Goal: Navigation & Orientation: Find specific page/section

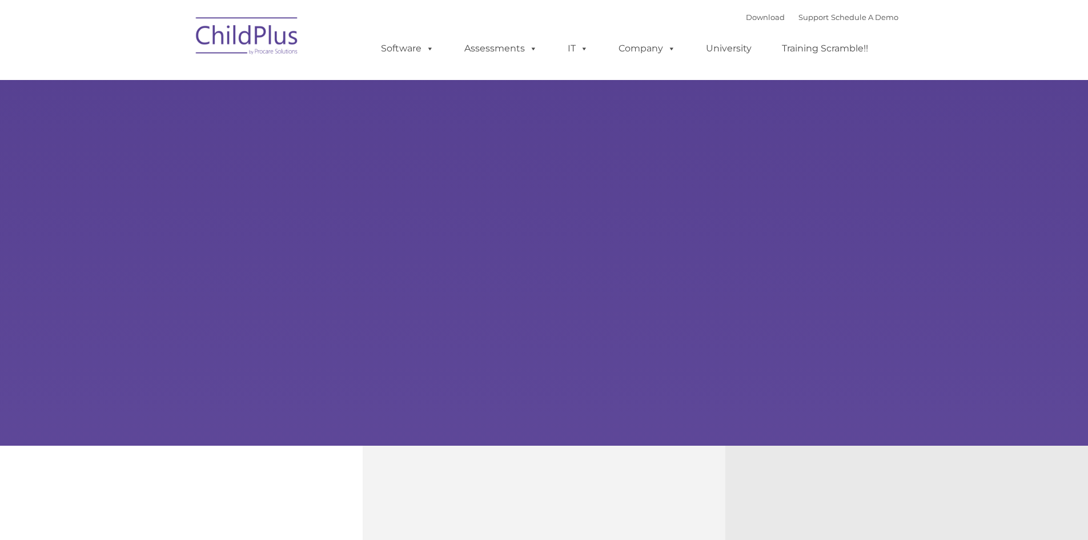
type input ""
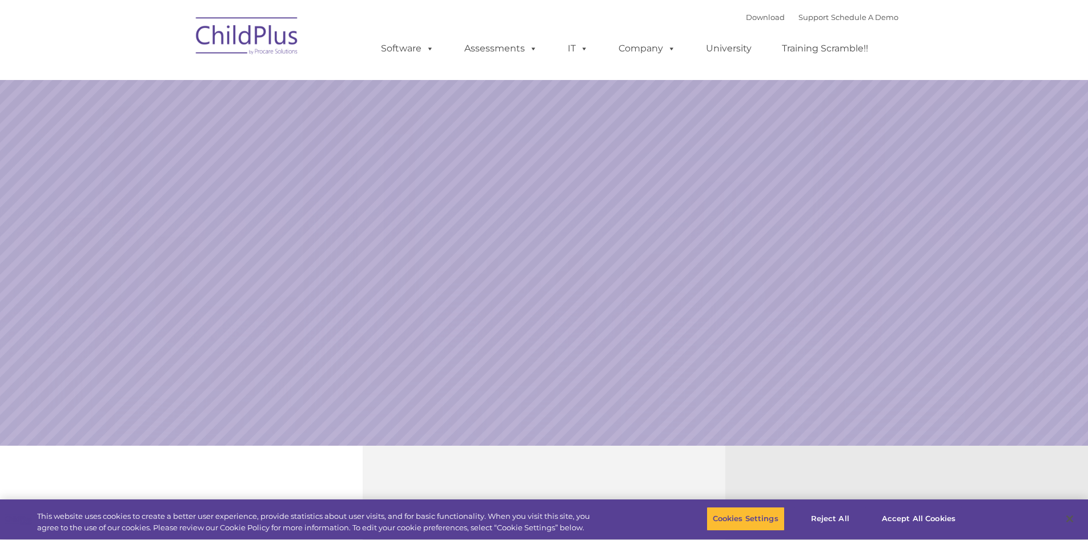
select select "MEDIUM"
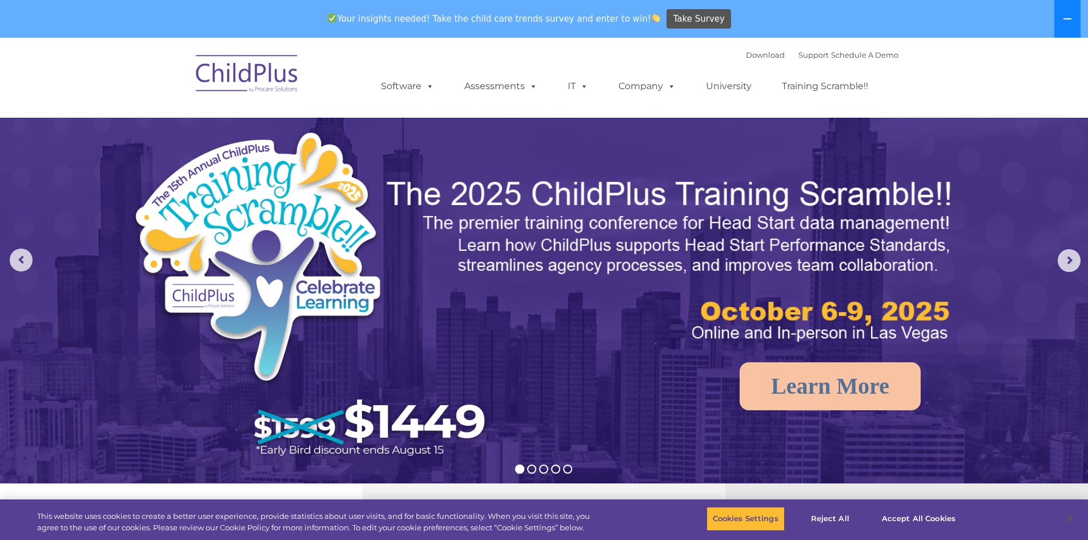
click at [1071, 20] on icon at bounding box center [1067, 18] width 9 height 9
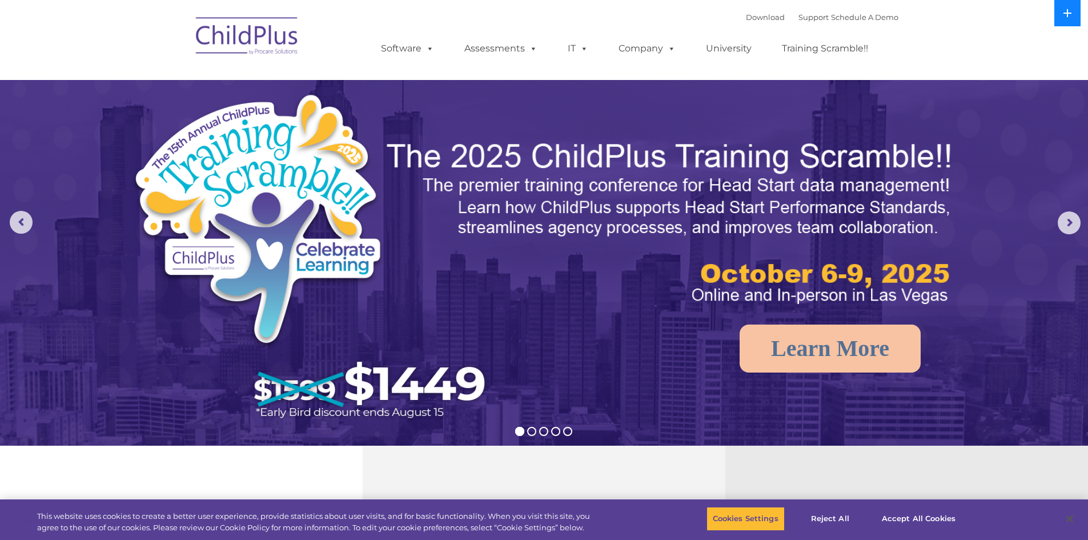
click at [1071, 20] on button at bounding box center [1067, 13] width 26 height 26
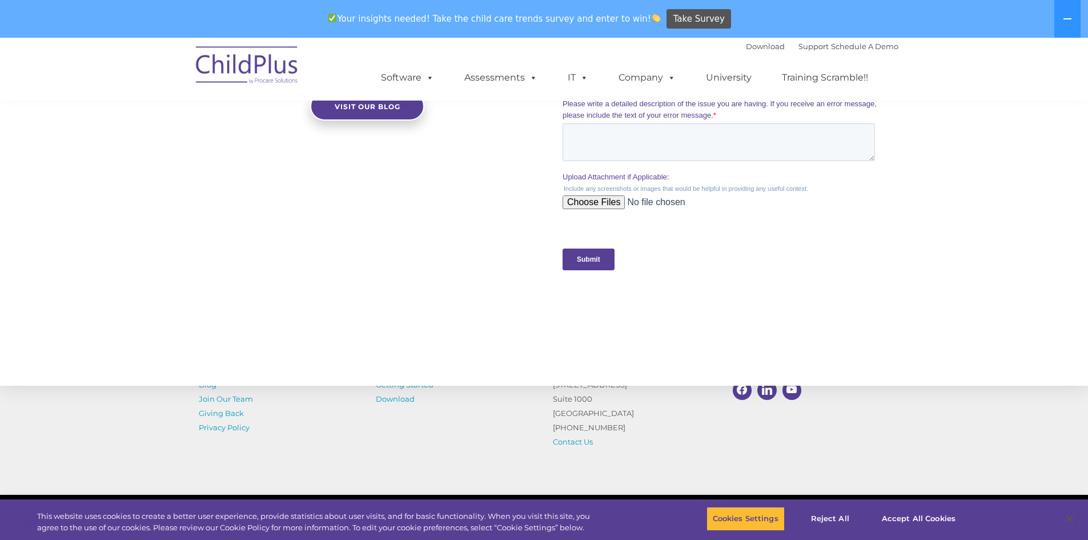
scroll to position [1128, 0]
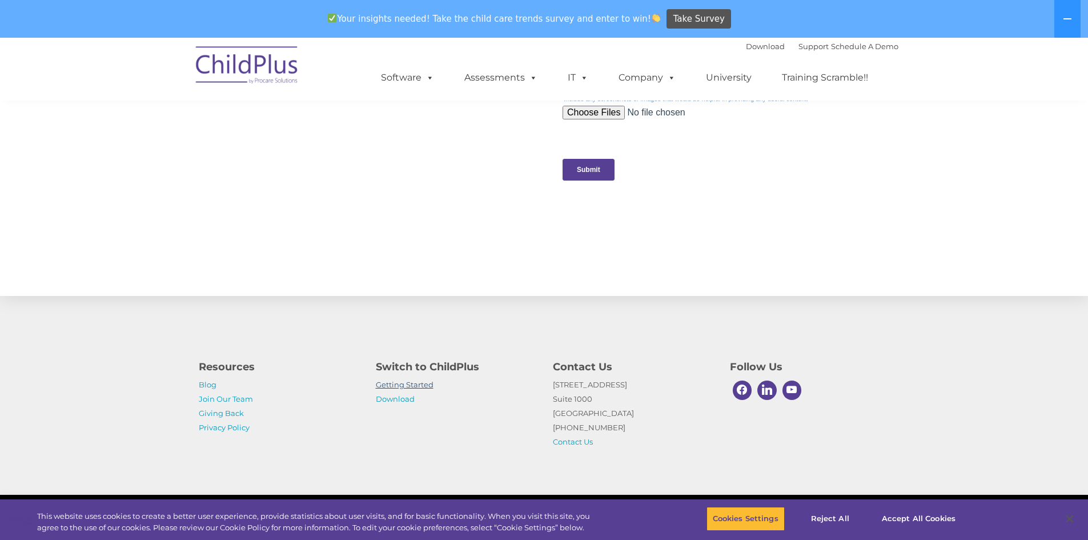
click at [415, 383] on link "Getting Started" at bounding box center [405, 384] width 58 height 9
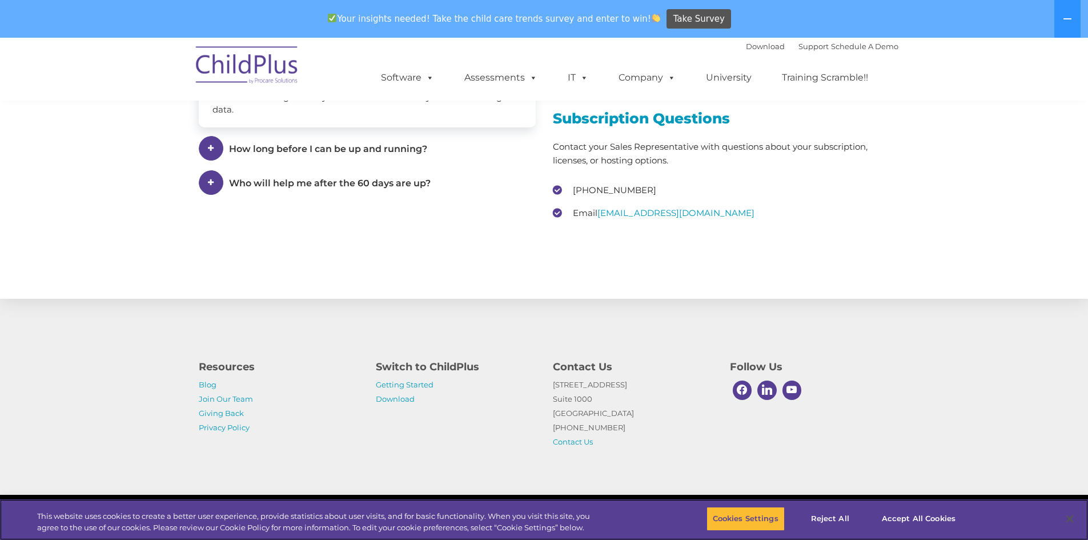
scroll to position [1701, 0]
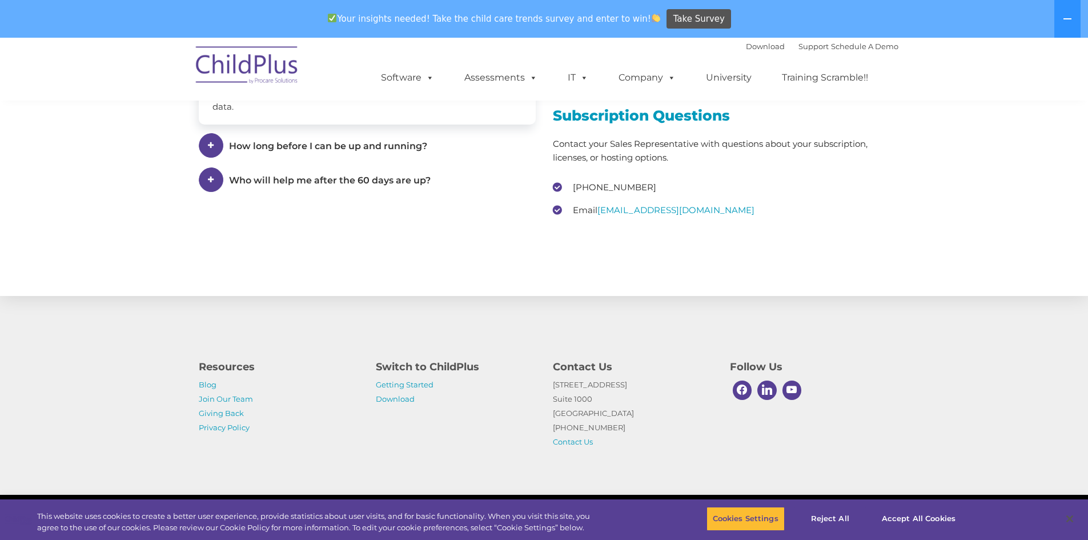
click at [206, 180] on span at bounding box center [211, 179] width 25 height 25
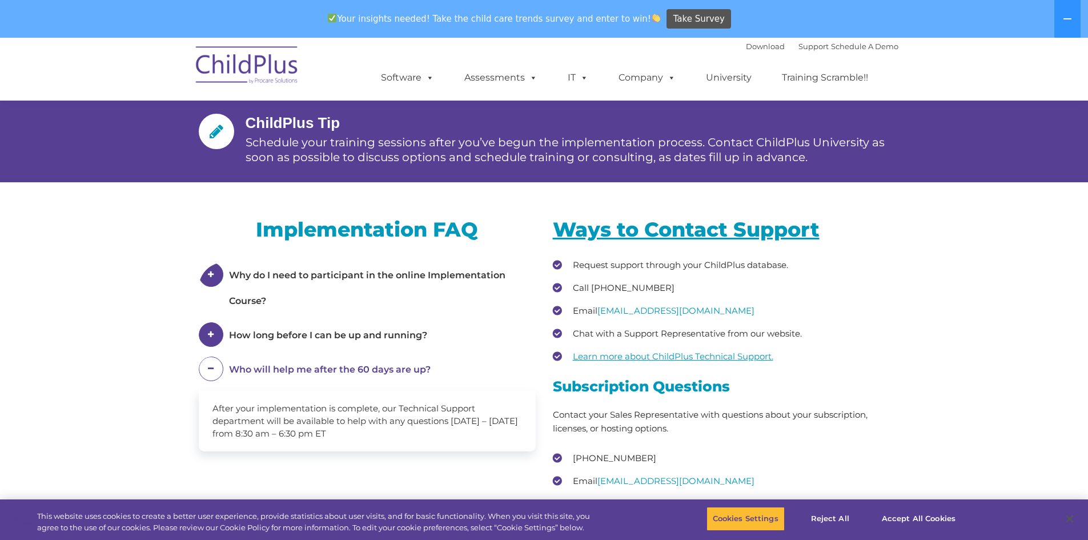
scroll to position [1415, 0]
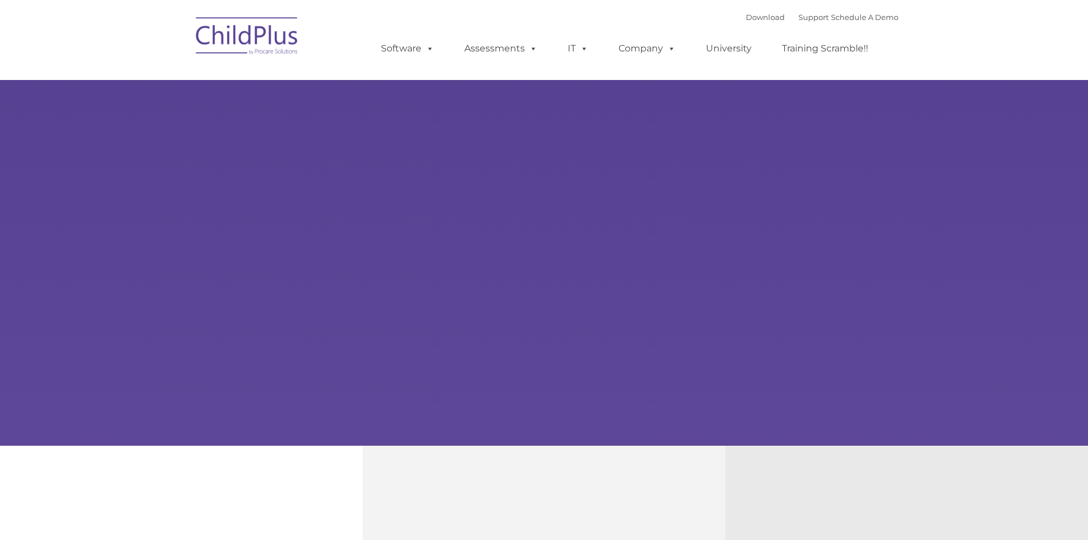
type input ""
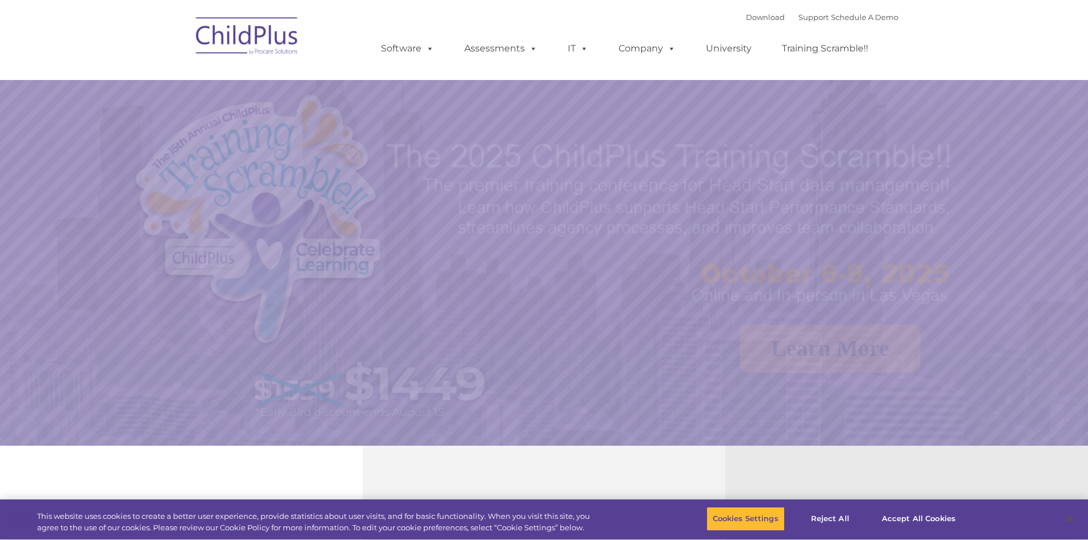
select select "MEDIUM"
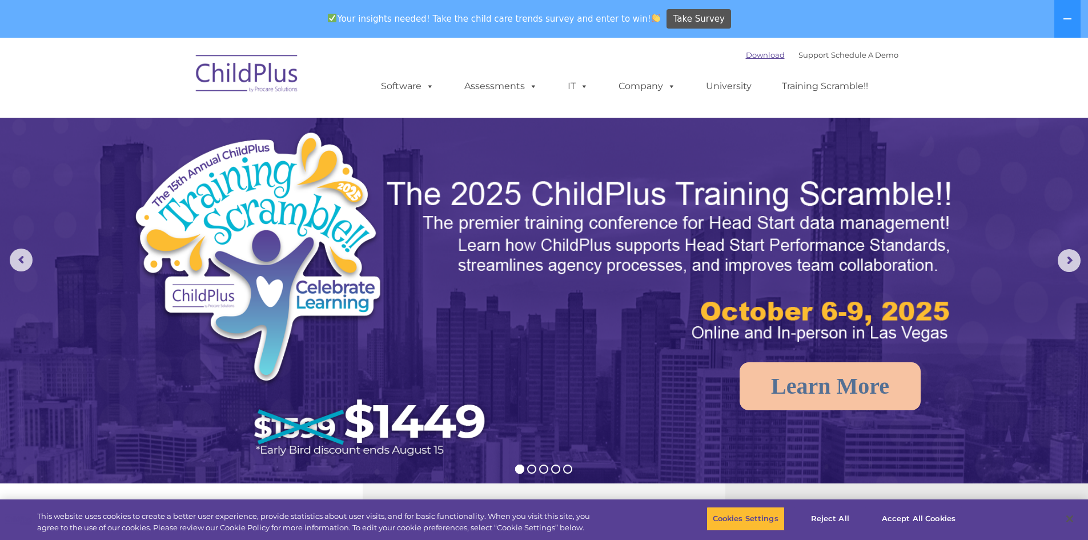
click at [746, 50] on link "Download" at bounding box center [765, 54] width 39 height 9
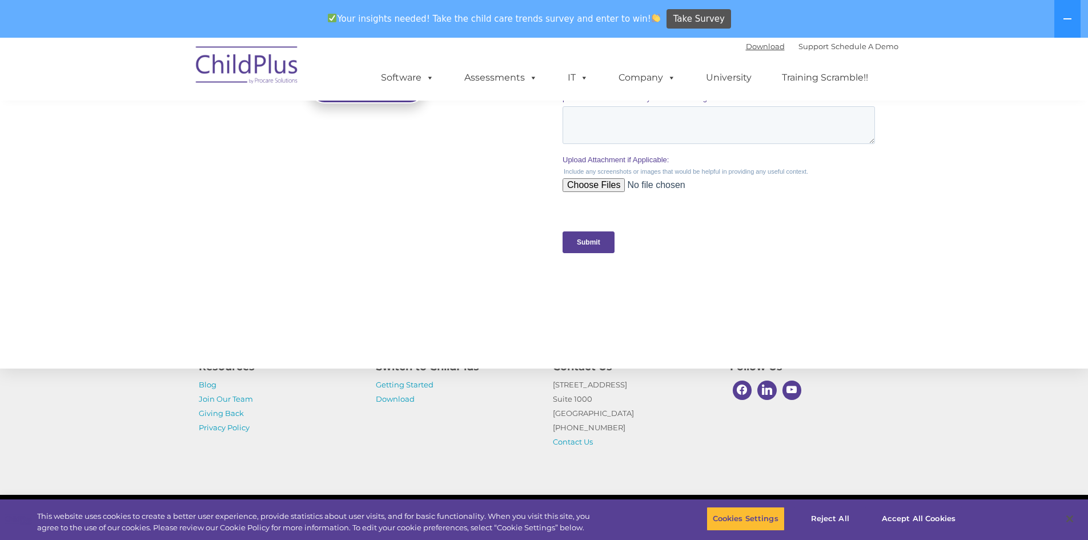
scroll to position [1128, 0]
